Goal: Information Seeking & Learning: Learn about a topic

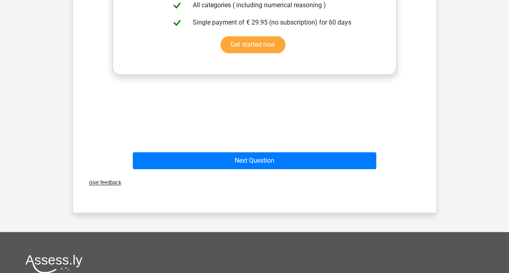
scroll to position [344, 0]
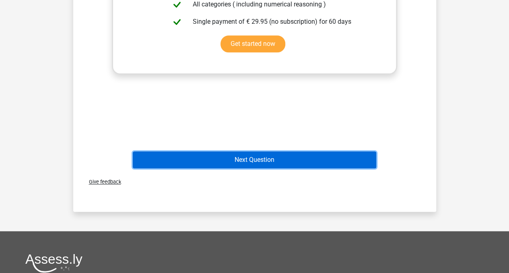
click at [310, 161] on button "Next Question" at bounding box center [254, 159] width 243 height 17
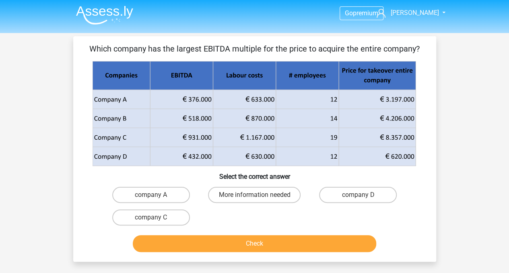
scroll to position [0, 0]
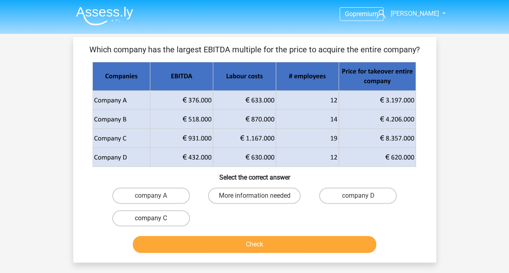
click at [154, 217] on label "company C" at bounding box center [151, 218] width 78 height 16
click at [154, 218] on input "company C" at bounding box center [153, 220] width 5 height 5
radio input "true"
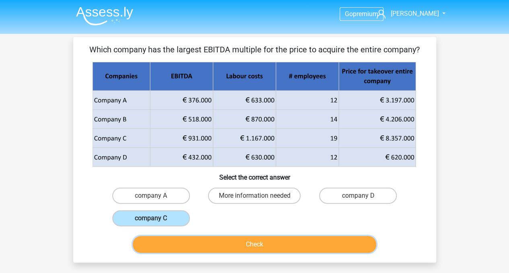
click at [186, 241] on button "Check" at bounding box center [254, 244] width 243 height 17
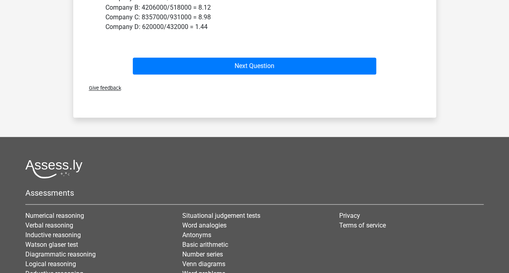
scroll to position [233, 0]
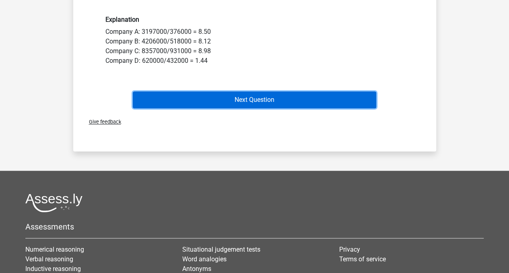
click at [334, 101] on button "Next Question" at bounding box center [254, 99] width 243 height 17
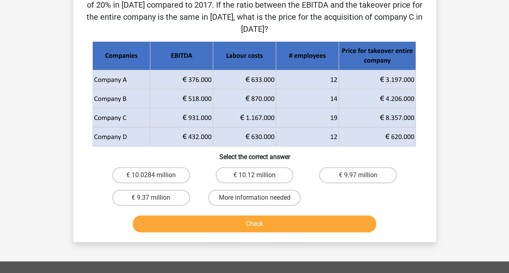
scroll to position [37, 0]
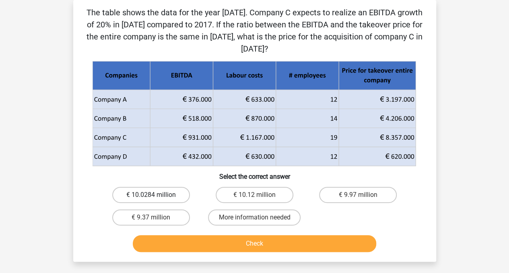
click at [161, 198] on label "€ 10.0284 million" at bounding box center [151, 195] width 78 height 16
click at [156, 198] on input "€ 10.0284 million" at bounding box center [153, 197] width 5 height 5
radio input "true"
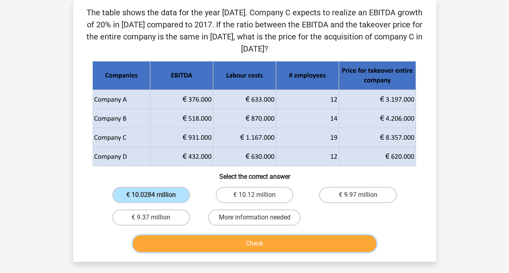
click at [172, 245] on button "Check" at bounding box center [254, 243] width 243 height 17
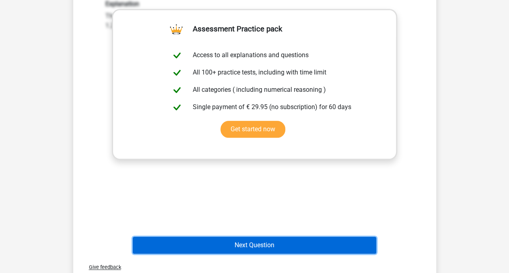
click at [308, 237] on button "Next Question" at bounding box center [254, 245] width 243 height 17
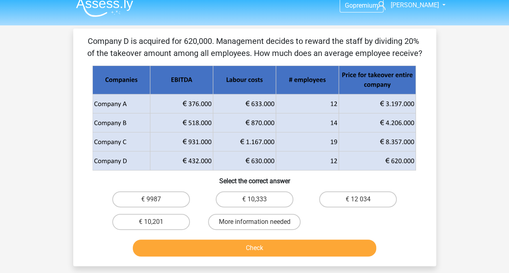
scroll to position [0, 0]
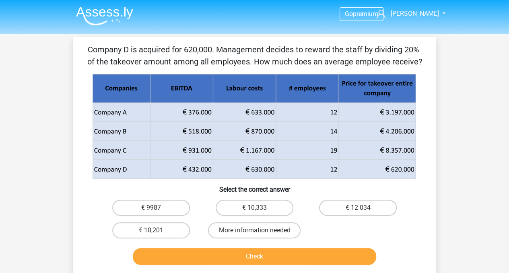
click at [258, 209] on input "€ 10,333" at bounding box center [256, 210] width 5 height 5
radio input "true"
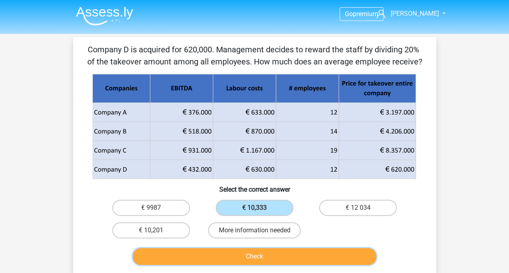
click at [253, 256] on button "Check" at bounding box center [254, 256] width 243 height 17
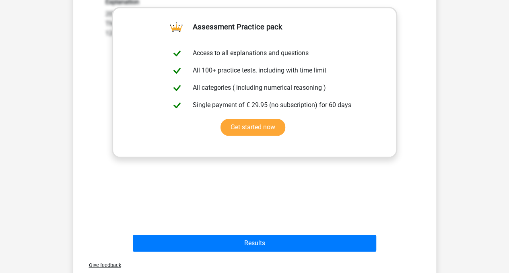
scroll to position [294, 0]
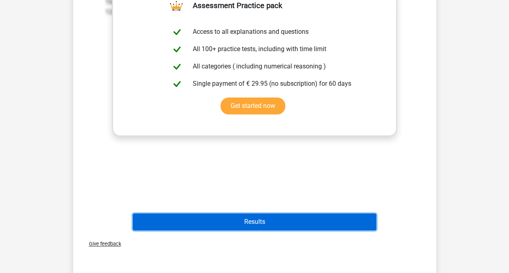
click at [315, 220] on button "Results" at bounding box center [254, 221] width 243 height 17
click at [260, 220] on button "Results" at bounding box center [254, 221] width 243 height 17
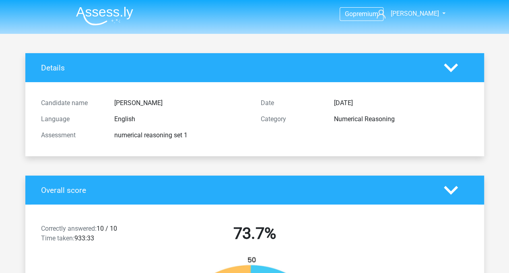
click at [111, 15] on img at bounding box center [104, 15] width 57 height 19
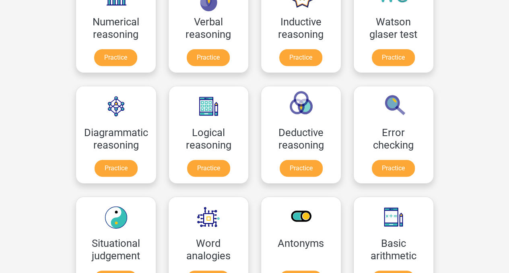
scroll to position [161, 0]
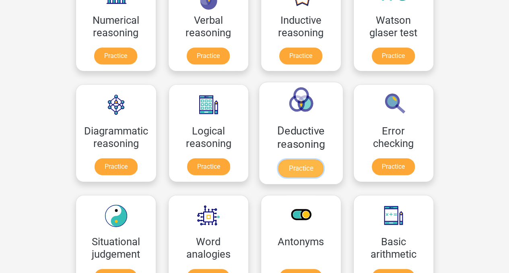
click at [311, 165] on link "Practice" at bounding box center [300, 168] width 45 height 18
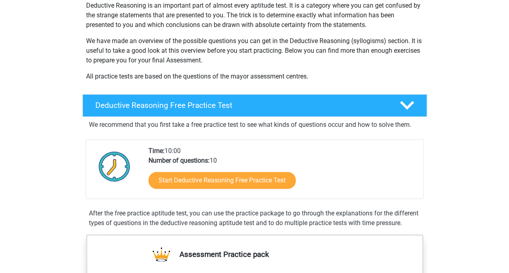
scroll to position [113, 0]
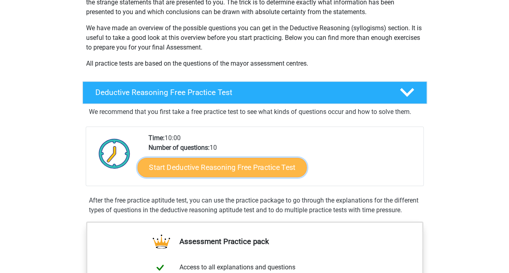
click at [270, 163] on link "Start Deductive Reasoning Free Practice Test" at bounding box center [221, 166] width 169 height 19
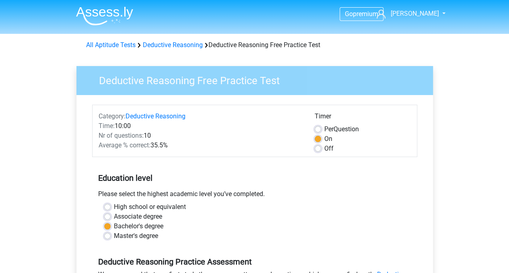
click at [324, 151] on label "Off" at bounding box center [328, 149] width 9 height 10
click at [318, 151] on input "Off" at bounding box center [318, 148] width 6 height 8
radio input "true"
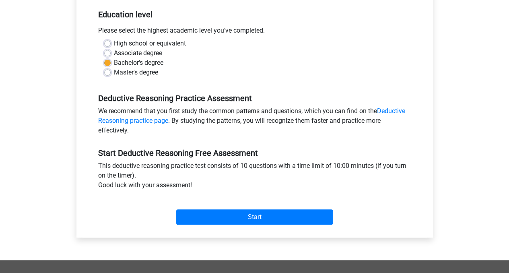
scroll to position [164, 0]
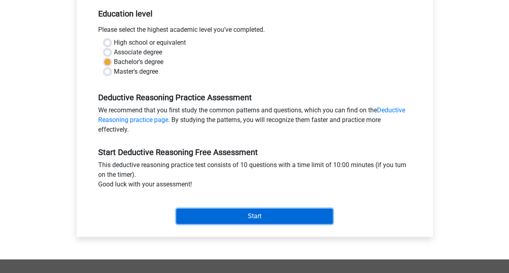
click at [291, 218] on input "Start" at bounding box center [254, 215] width 157 height 15
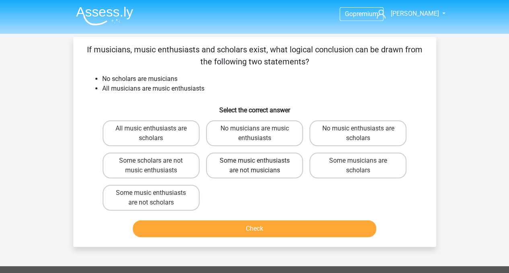
click at [237, 167] on label "Some music enthusiasts are not musicians" at bounding box center [254, 166] width 97 height 26
click at [254, 166] on input "Some music enthusiasts are not musicians" at bounding box center [256, 163] width 5 height 5
radio input "true"
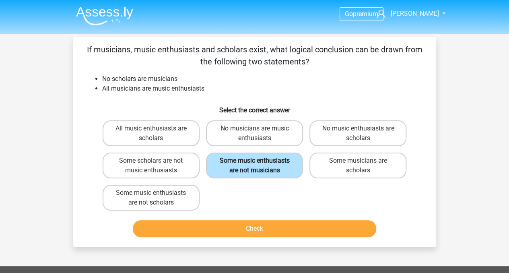
click at [236, 164] on label "Some music enthusiasts are not musicians" at bounding box center [254, 166] width 97 height 26
click at [254, 164] on input "Some music enthusiasts are not musicians" at bounding box center [256, 163] width 5 height 5
click at [177, 196] on label "Some music enthusiasts are not scholars" at bounding box center [151, 198] width 97 height 26
click at [156, 196] on input "Some music enthusiasts are not scholars" at bounding box center [153, 195] width 5 height 5
radio input "true"
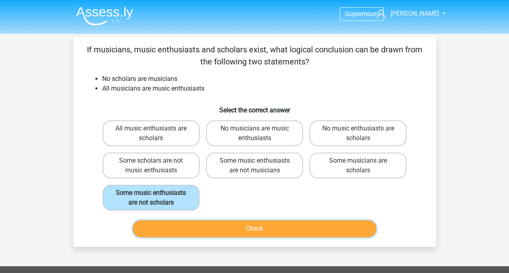
click at [180, 227] on button "Check" at bounding box center [254, 228] width 243 height 17
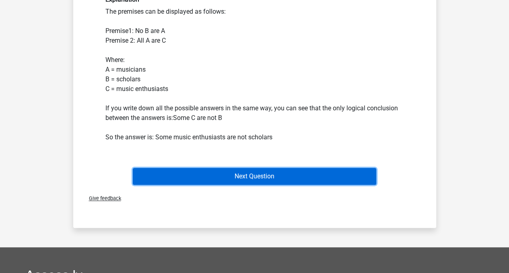
click at [329, 174] on button "Next Question" at bounding box center [254, 176] width 243 height 17
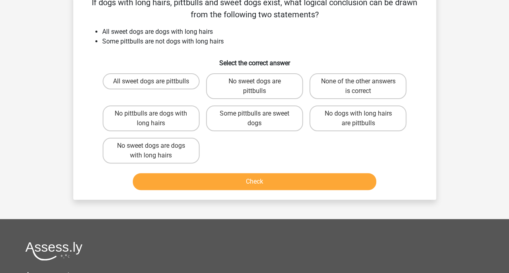
scroll to position [37, 0]
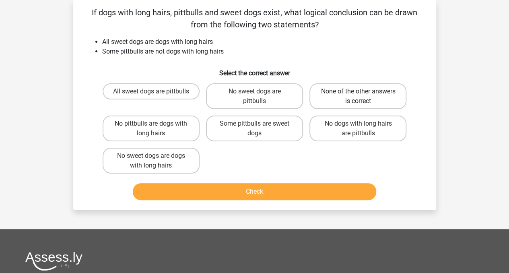
click at [341, 107] on label "None of the other answers is correct" at bounding box center [357, 96] width 97 height 26
click at [358, 97] on input "None of the other answers is correct" at bounding box center [360, 93] width 5 height 5
radio input "true"
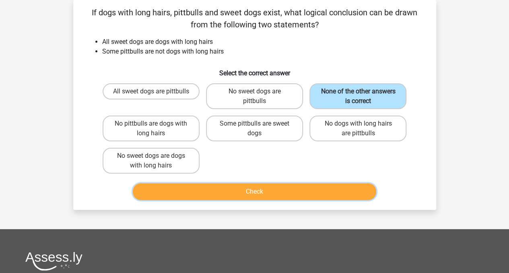
click at [242, 192] on button "Check" at bounding box center [254, 191] width 243 height 17
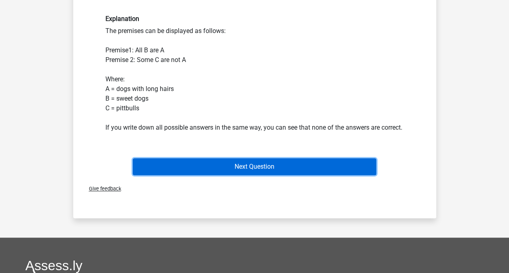
click at [310, 175] on button "Next Question" at bounding box center [254, 166] width 243 height 17
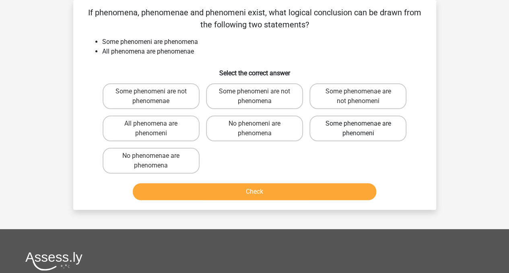
click at [344, 134] on label "Some phenomenae are phenomeni" at bounding box center [357, 129] width 97 height 26
click at [358, 129] on input "Some phenomenae are phenomeni" at bounding box center [360, 126] width 5 height 5
radio input "true"
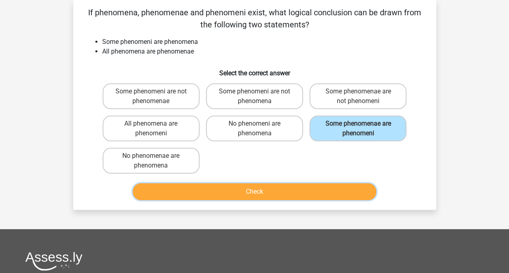
click at [289, 185] on button "Check" at bounding box center [254, 191] width 243 height 17
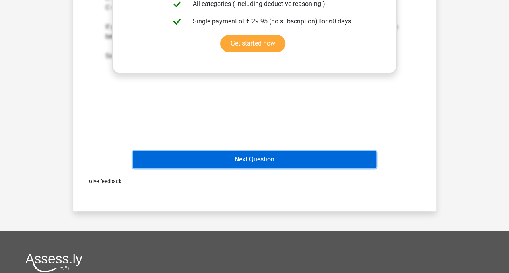
click at [328, 155] on button "Next Question" at bounding box center [254, 159] width 243 height 17
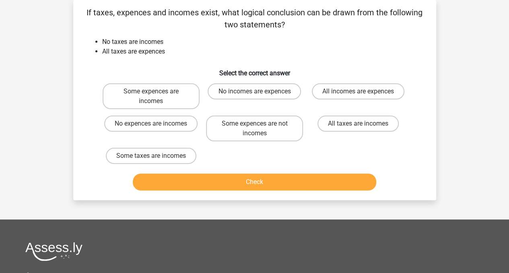
click at [328, 155] on div "Some expences are incomes No incomes are expences All incomes are expences No e…" at bounding box center [254, 123] width 311 height 87
click at [260, 136] on label "Some expences are not incomes" at bounding box center [254, 129] width 97 height 26
click at [260, 129] on input "Some expences are not incomes" at bounding box center [256, 126] width 5 height 5
radio input "true"
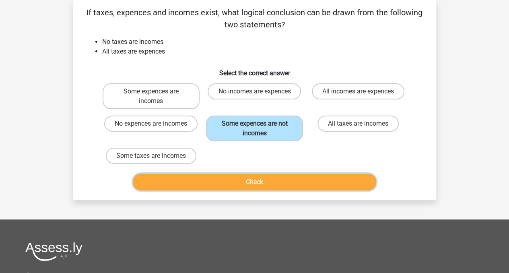
click at [253, 178] on button "Check" at bounding box center [254, 181] width 243 height 17
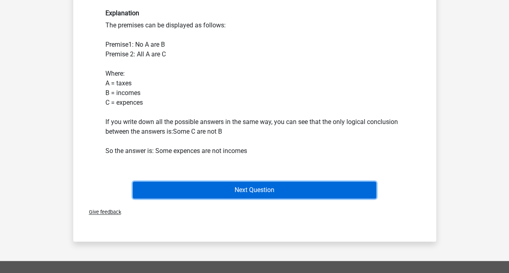
click at [321, 189] on button "Next Question" at bounding box center [254, 190] width 243 height 17
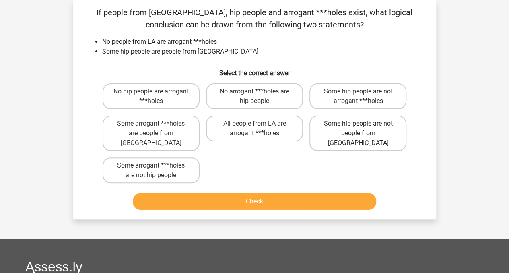
click at [328, 122] on label "Some hip people are not people from LA" at bounding box center [357, 133] width 97 height 35
click at [358, 124] on input "Some hip people are not people from LA" at bounding box center [360, 126] width 5 height 5
radio input "true"
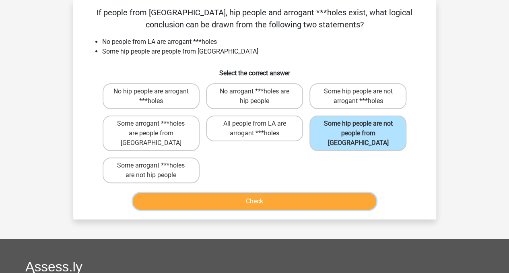
click at [286, 193] on button "Check" at bounding box center [254, 201] width 243 height 17
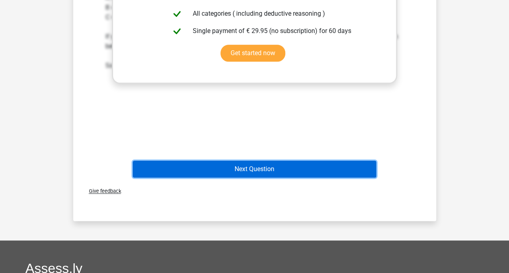
click at [321, 161] on button "Next Question" at bounding box center [254, 169] width 243 height 17
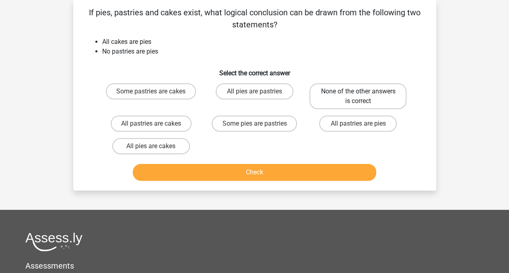
click at [338, 107] on label "None of the other answers is correct" at bounding box center [357, 96] width 97 height 26
click at [358, 97] on input "None of the other answers is correct" at bounding box center [360, 93] width 5 height 5
radio input "true"
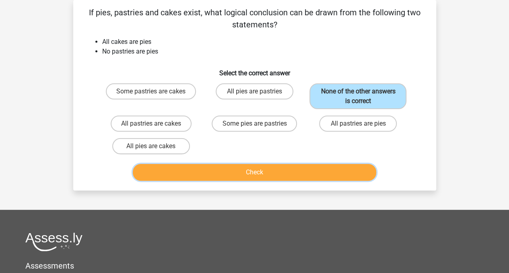
click at [301, 171] on button "Check" at bounding box center [254, 172] width 243 height 17
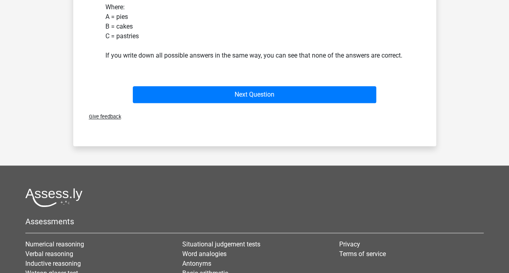
scroll to position [272, 0]
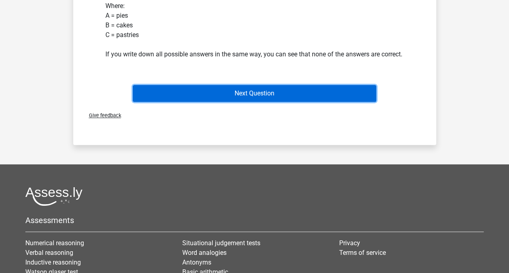
click at [337, 100] on button "Next Question" at bounding box center [254, 93] width 243 height 17
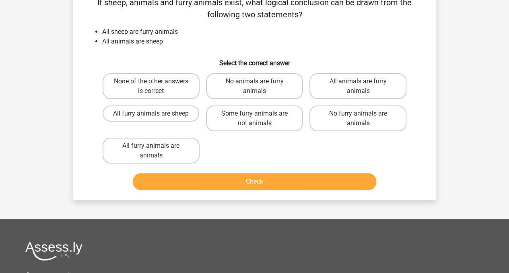
scroll to position [37, 0]
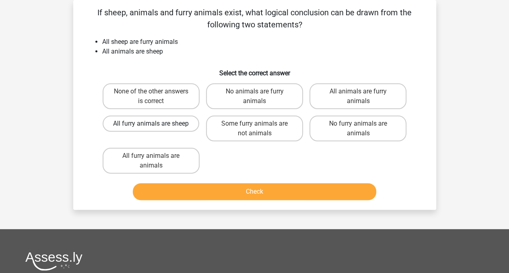
click at [190, 122] on label "All furry animals are sheep" at bounding box center [151, 124] width 97 height 16
click at [156, 124] on input "All furry animals are sheep" at bounding box center [153, 126] width 5 height 5
radio input "true"
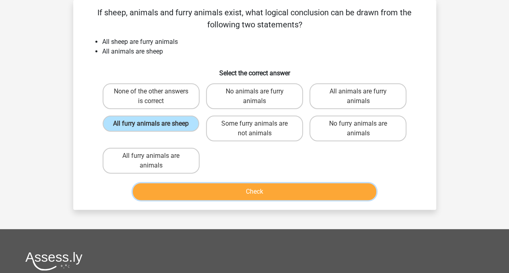
click at [204, 186] on button "Check" at bounding box center [254, 191] width 243 height 17
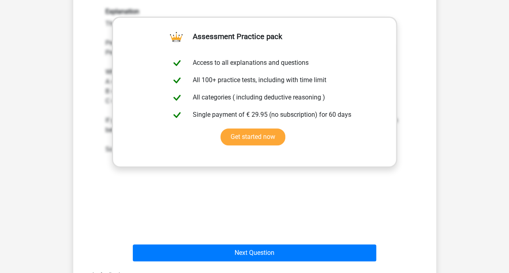
scroll to position [256, 0]
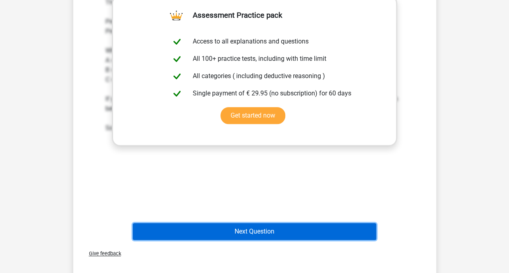
click at [235, 224] on button "Next Question" at bounding box center [254, 231] width 243 height 17
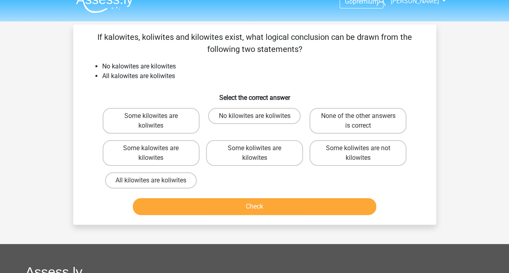
scroll to position [0, 0]
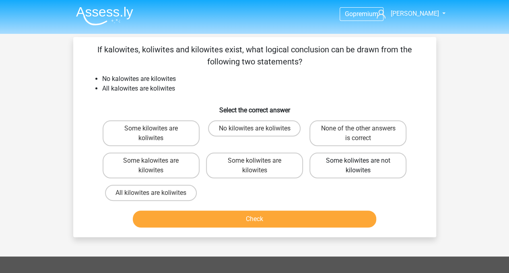
click at [371, 163] on label "Some koliwites are not kilowites" at bounding box center [357, 166] width 97 height 26
click at [363, 163] on input "Some koliwites are not kilowites" at bounding box center [360, 163] width 5 height 5
radio input "true"
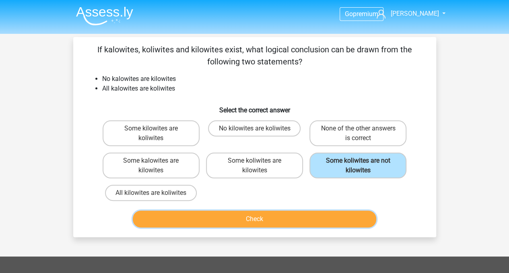
click at [303, 216] on button "Check" at bounding box center [254, 218] width 243 height 17
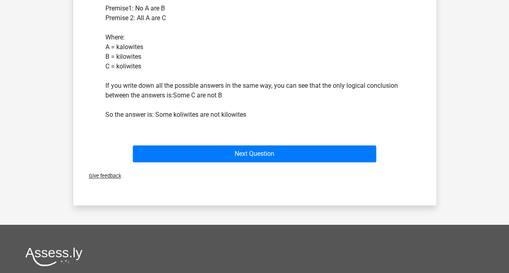
scroll to position [260, 0]
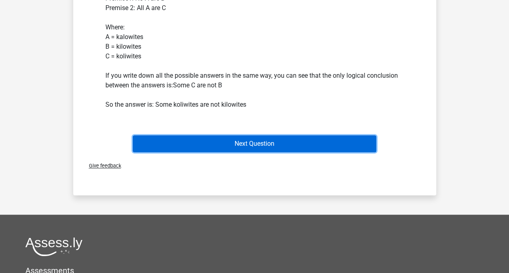
click at [321, 142] on button "Next Question" at bounding box center [254, 143] width 243 height 17
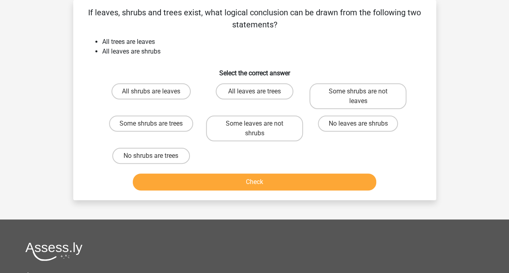
scroll to position [2, 0]
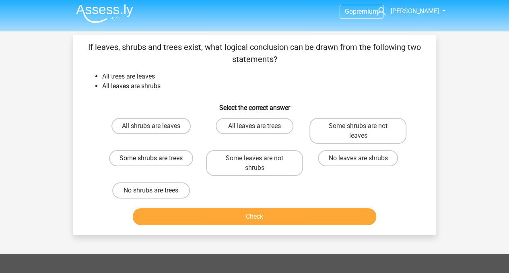
click at [166, 159] on label "Some shrubs are trees" at bounding box center [151, 158] width 84 height 16
click at [156, 159] on input "Some shrubs are trees" at bounding box center [153, 160] width 5 height 5
radio input "true"
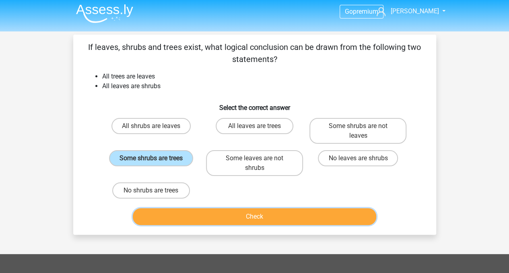
click at [196, 222] on button "Check" at bounding box center [254, 216] width 243 height 17
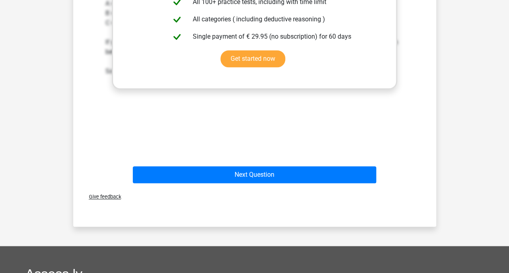
scroll to position [319, 0]
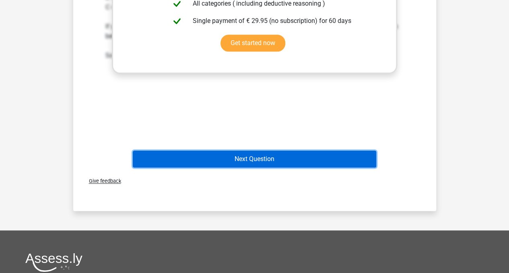
click at [342, 157] on button "Next Question" at bounding box center [254, 159] width 243 height 17
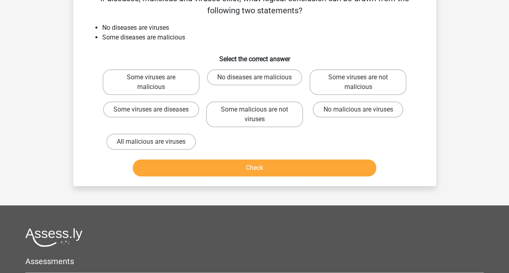
scroll to position [37, 0]
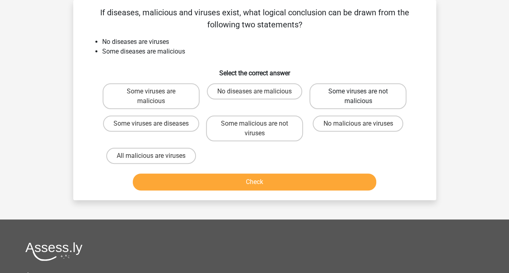
click at [346, 95] on label "Some viruses are not malicious" at bounding box center [357, 96] width 97 height 26
click at [358, 95] on input "Some viruses are not malicious" at bounding box center [360, 93] width 5 height 5
radio input "true"
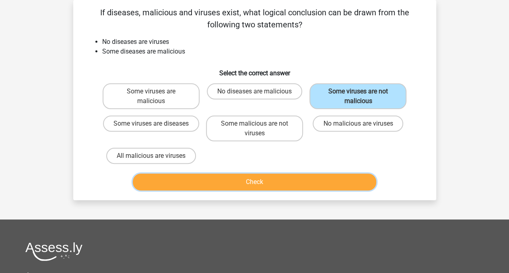
click at [262, 182] on button "Check" at bounding box center [254, 181] width 243 height 17
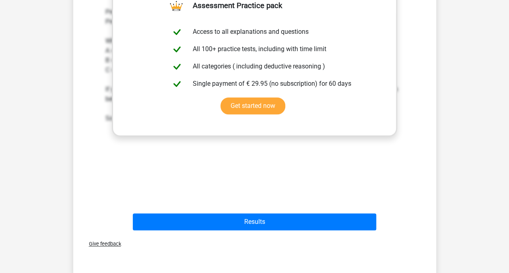
scroll to position [258, 0]
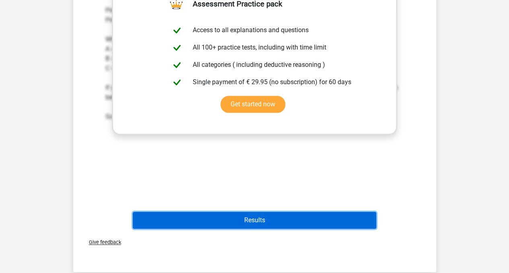
click at [306, 221] on button "Results" at bounding box center [254, 220] width 243 height 17
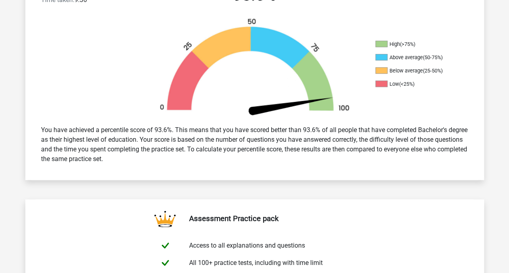
scroll to position [115, 0]
